Goal: Check status: Check status

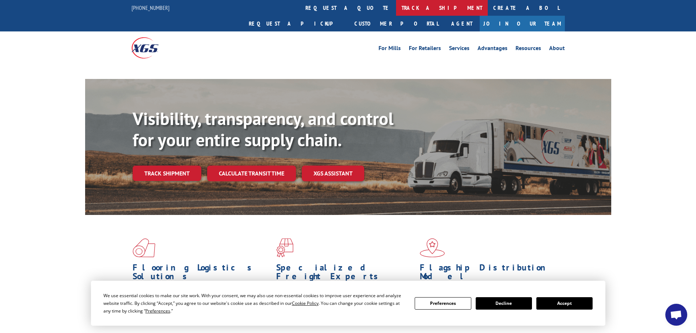
click at [396, 4] on link "track a shipment" at bounding box center [442, 8] width 92 height 16
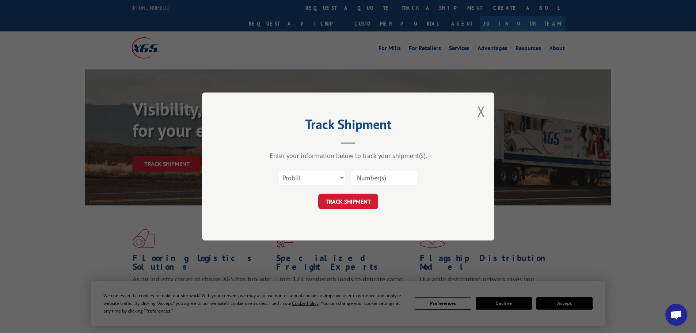
click at [311, 172] on select "Select category... Probill BOL PO" at bounding box center [311, 177] width 67 height 15
select select "bol"
click at [278, 170] on select "Select category... Probill BOL PO" at bounding box center [311, 177] width 67 height 15
click at [385, 177] on input at bounding box center [384, 177] width 67 height 15
paste input "5320723"
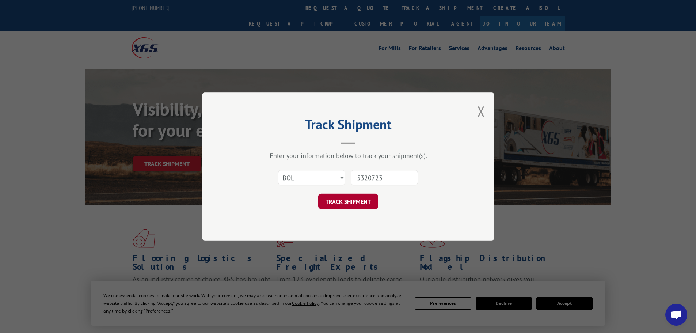
type input "5320723"
click at [341, 198] on button "TRACK SHIPMENT" at bounding box center [348, 201] width 60 height 15
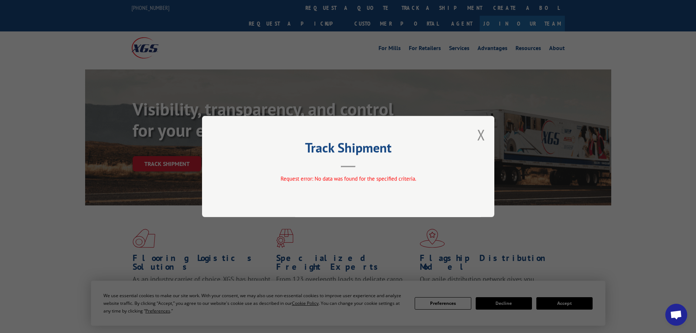
click at [475, 137] on div "Track Shipment Request error: No data was found for the specified criteria." at bounding box center [348, 166] width 292 height 101
click at [480, 137] on button "Close modal" at bounding box center [481, 134] width 8 height 19
